Goal: Task Accomplishment & Management: Complete application form

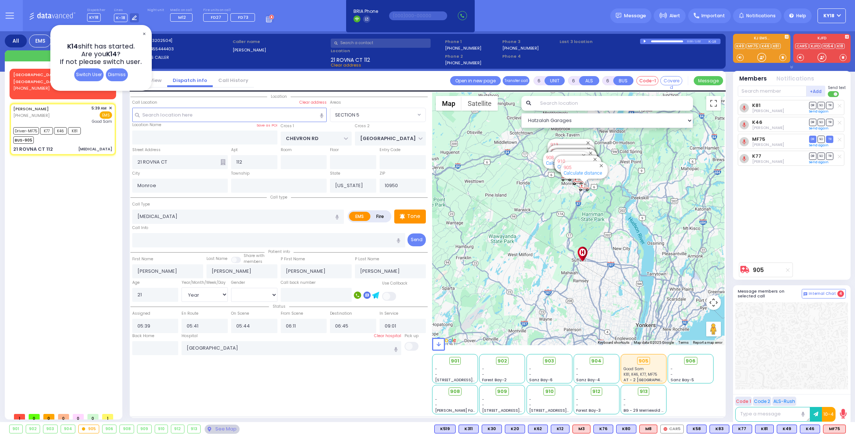
select select "SECTION 5"
select select "Year"
select select "[DEMOGRAPHIC_DATA]"
click at [123, 70] on div "Dismiss" at bounding box center [117, 74] width 22 height 13
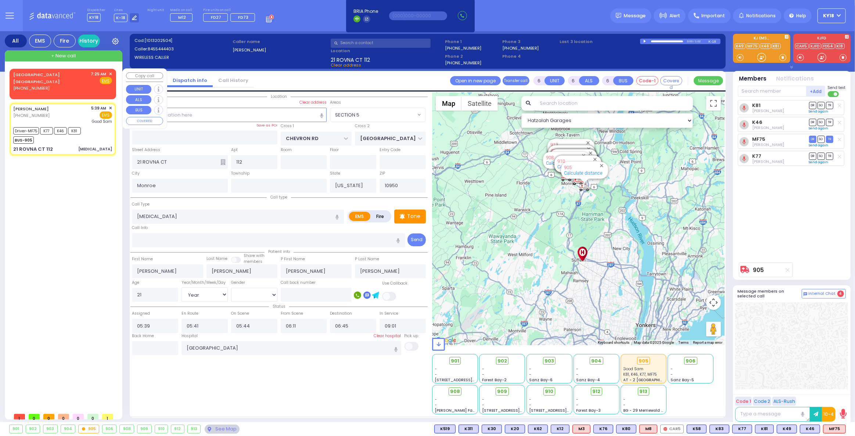
click at [54, 81] on div "[GEOGRAPHIC_DATA] [GEOGRAPHIC_DATA] [PHONE_NUMBER] 7:25 AM ✕ Fire EMS" at bounding box center [62, 81] width 99 height 21
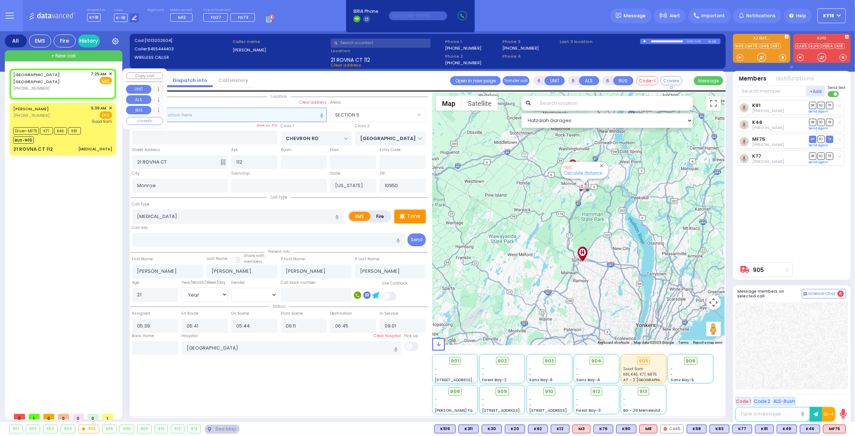
type input "2"
type input "1"
select select
radio input "true"
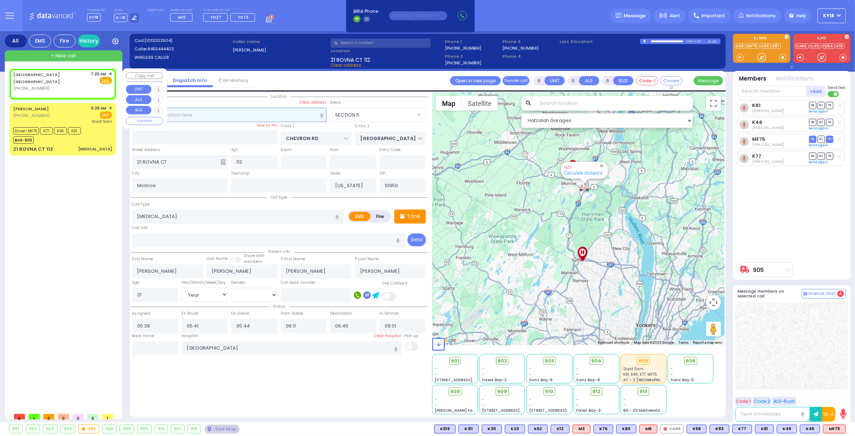
select select
type input "07:25"
select select "Hatzalah Garages"
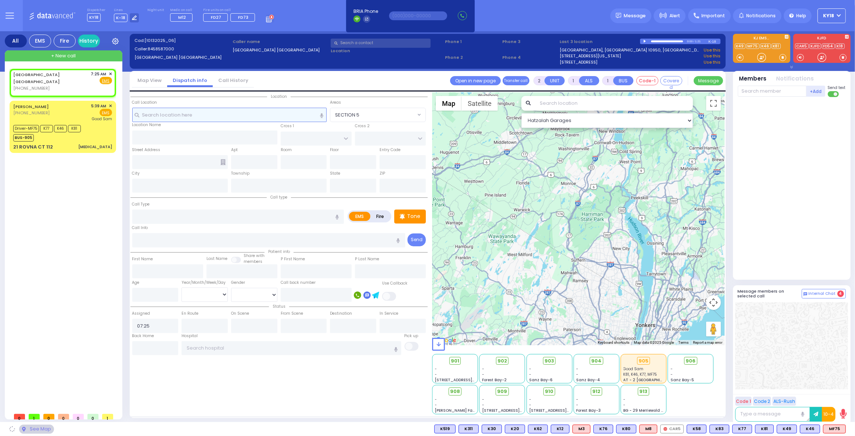
select select
radio input "true"
select select
select select "Hatzalah Garages"
click at [109, 72] on span "✕" at bounding box center [110, 74] width 3 height 6
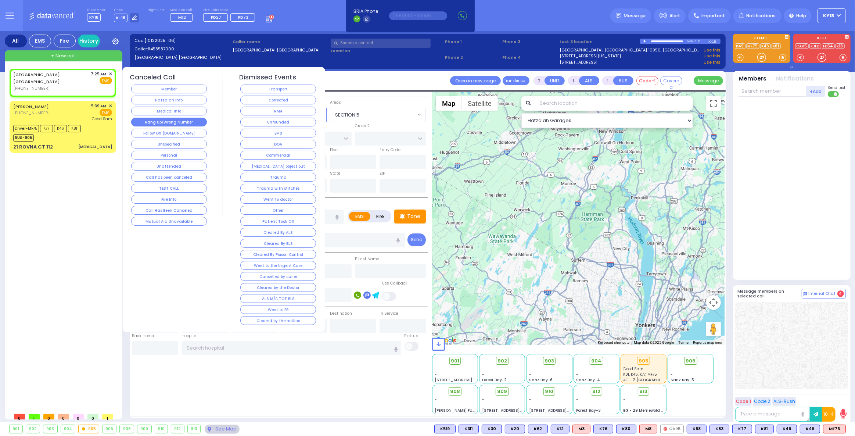
click at [166, 122] on button "Hang up/Wrong Number" at bounding box center [169, 122] width 76 height 9
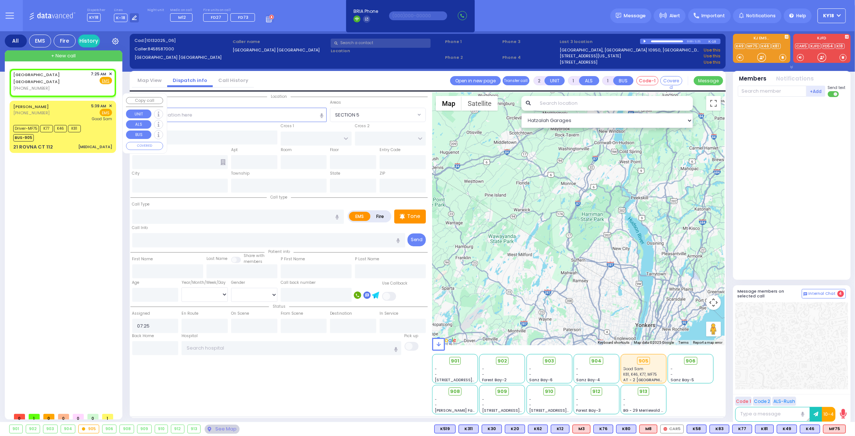
select select
radio input "true"
select select
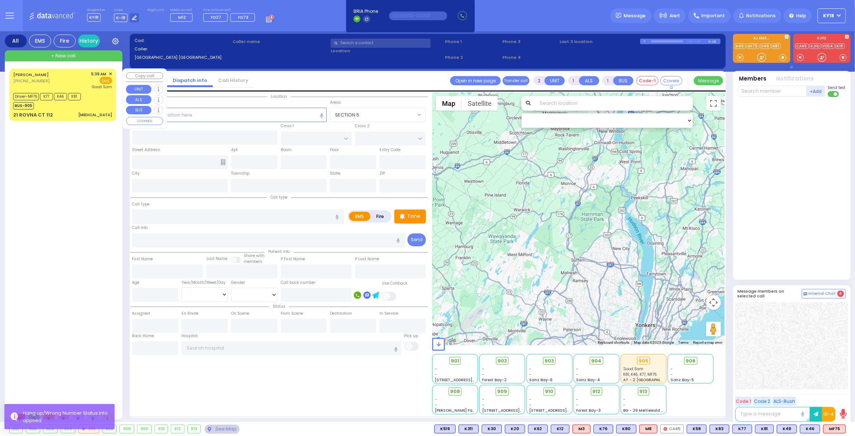
click at [92, 112] on div "[MEDICAL_DATA]" at bounding box center [95, 115] width 34 height 6
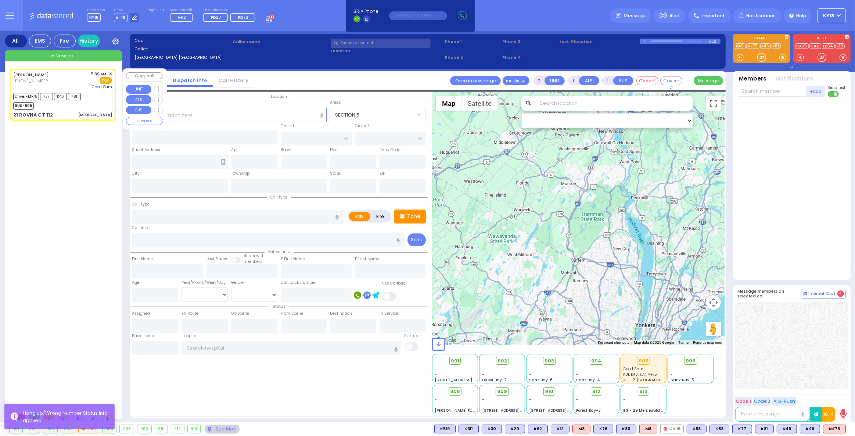
type input "6"
select select
type input "[MEDICAL_DATA]"
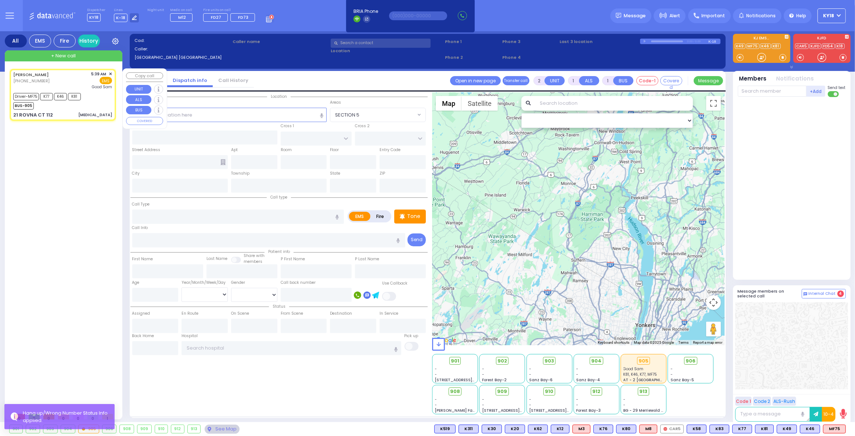
radio input "true"
type input "[PERSON_NAME]"
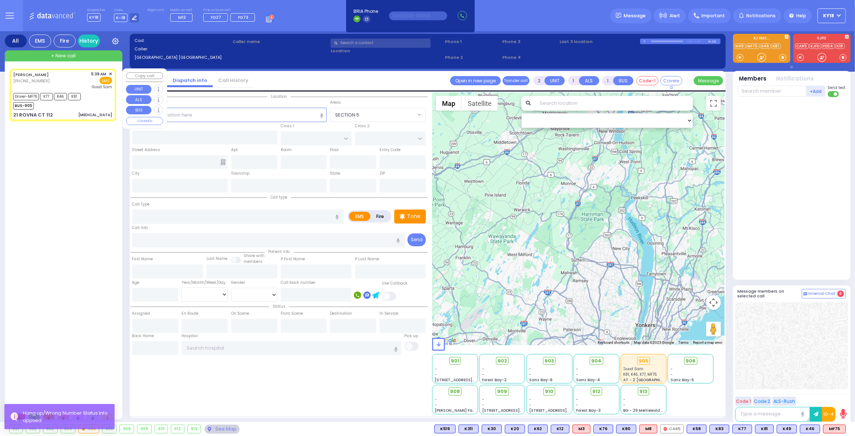
type input "21"
select select "Year"
select select "[DEMOGRAPHIC_DATA]"
type input "05:39"
type input "05:41"
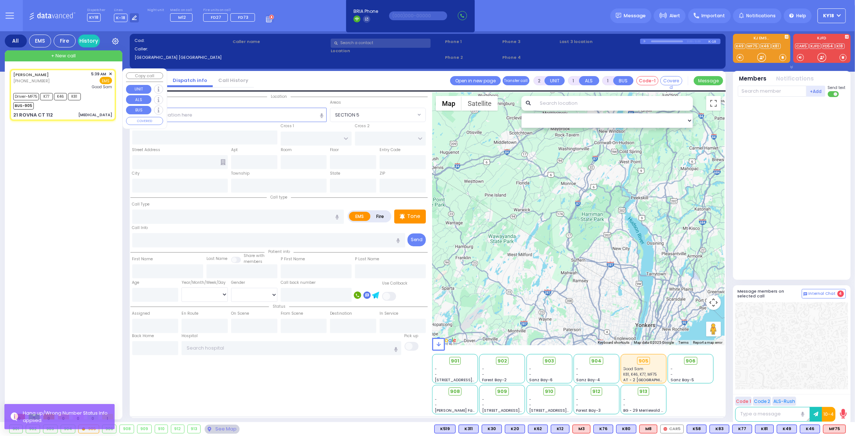
type input "05:44"
type input "06:11"
type input "06:45"
type input "09:01"
type input "[GEOGRAPHIC_DATA]"
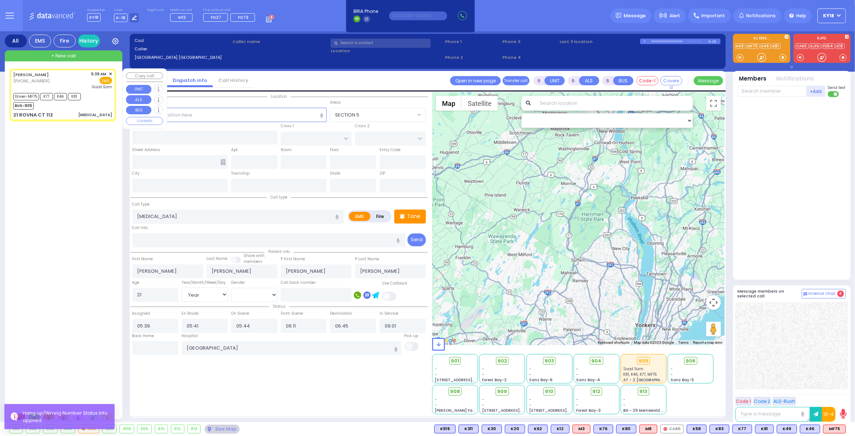
type input "CHEVRON RD"
type input "[GEOGRAPHIC_DATA]"
type input "21 ROVNA CT"
type input "112"
type input "Monroe"
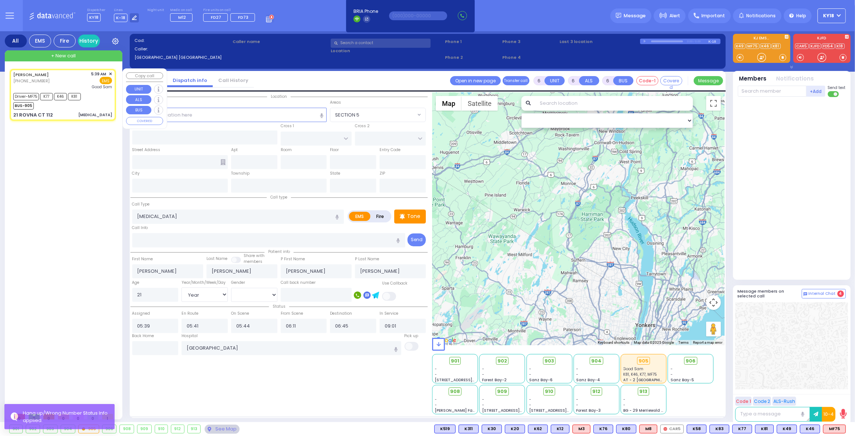
type input "[US_STATE]"
type input "10950"
select select "Hatzalah Garages"
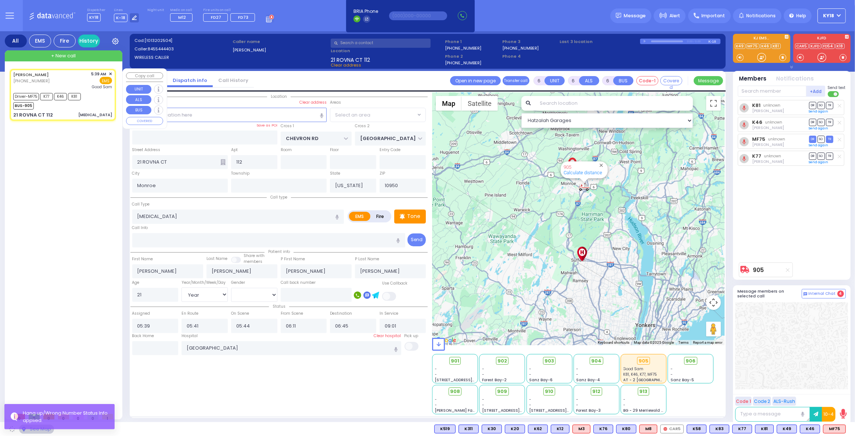
select select "SECTION 5"
